Goal: Find specific page/section: Find specific page/section

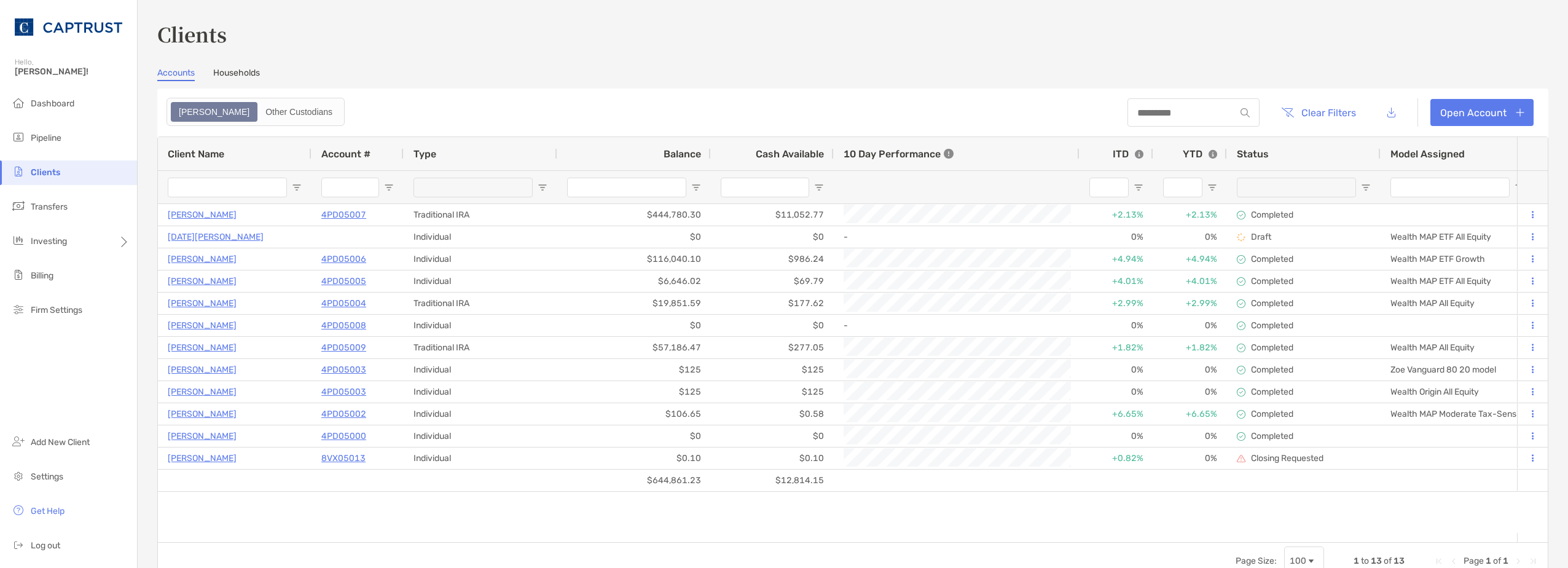
click at [856, 60] on div "Clients Accounts Households Zoe Other Custodians Clear Filters Open Account 1 t…" at bounding box center [853, 299] width 1392 height 560
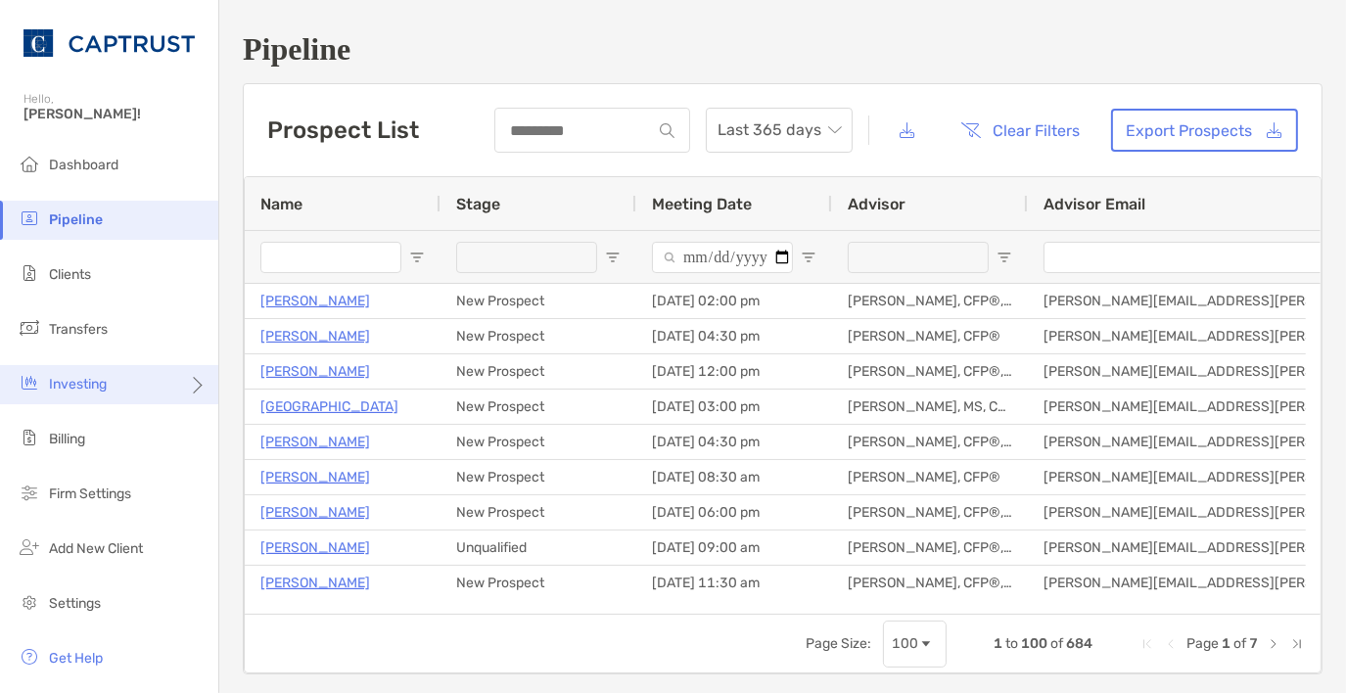
click at [159, 390] on div "Investing" at bounding box center [109, 384] width 218 height 39
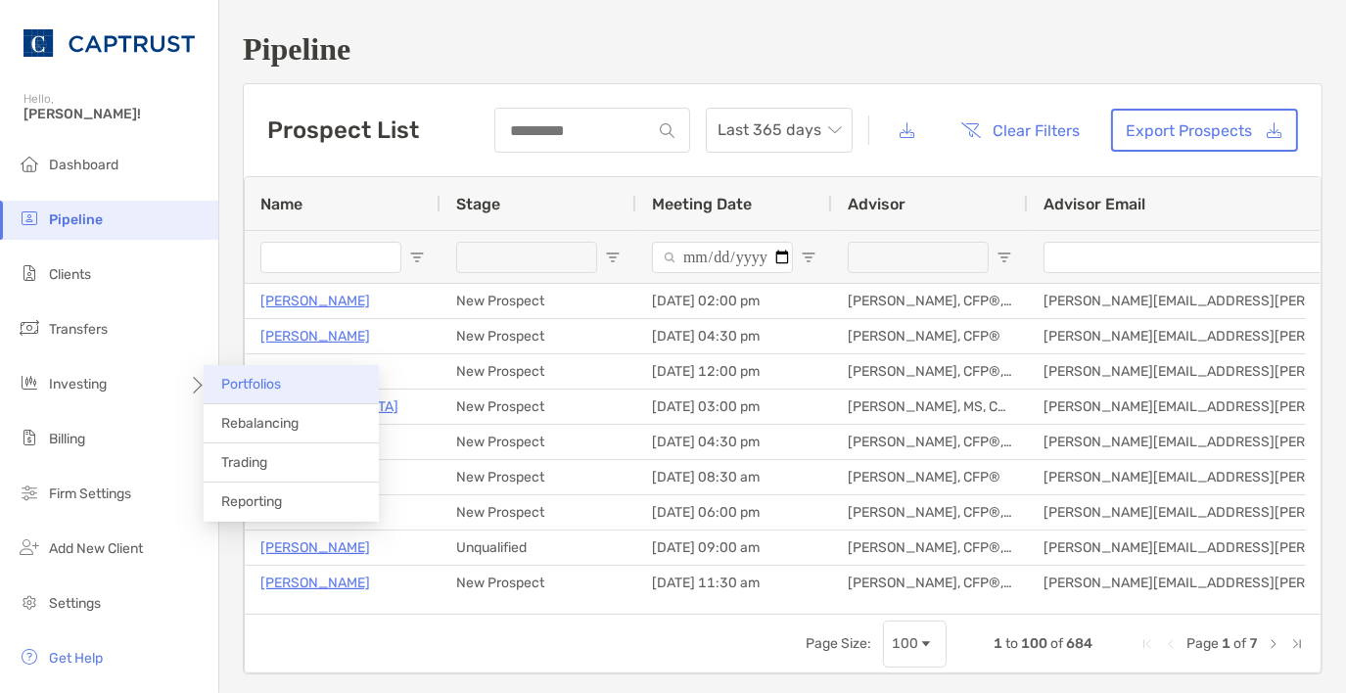
click at [278, 395] on li "Portfolios" at bounding box center [291, 384] width 175 height 39
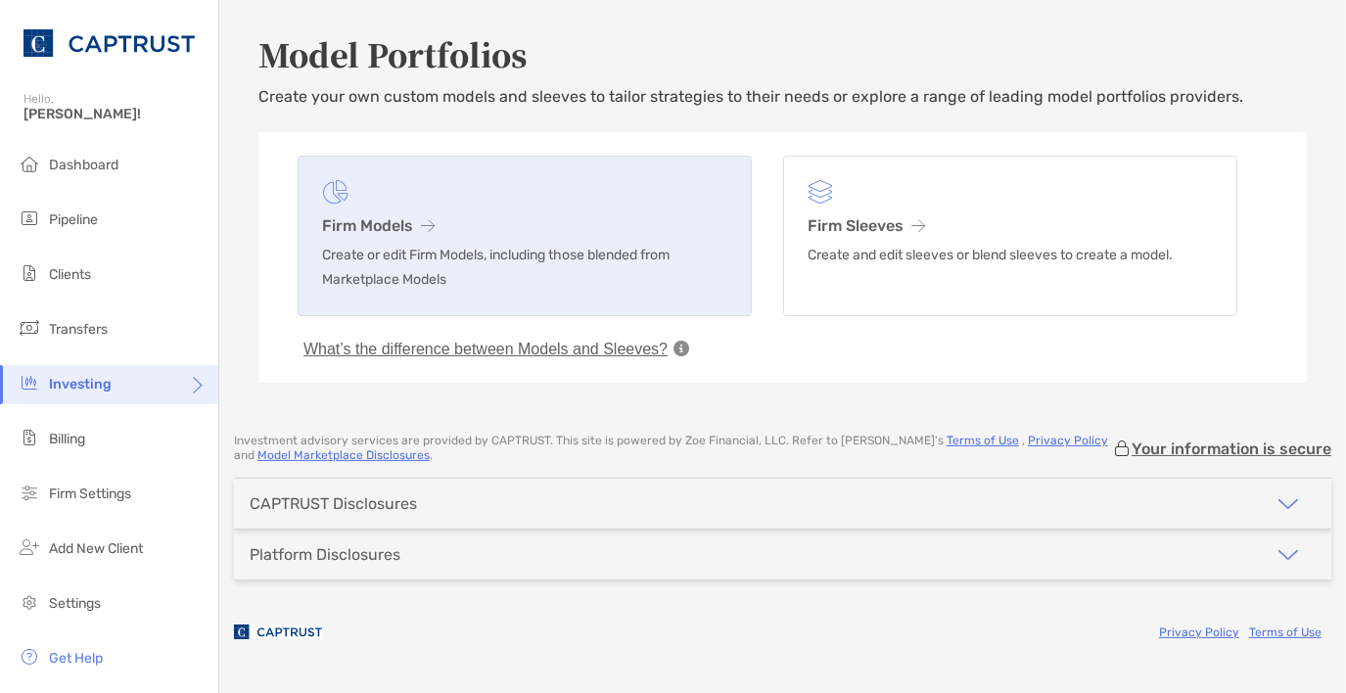
click at [407, 234] on h3 "Firm Models" at bounding box center [524, 225] width 405 height 19
